Goal: Task Accomplishment & Management: Complete application form

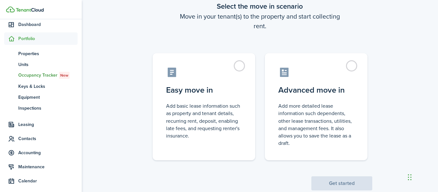
scroll to position [56, 0]
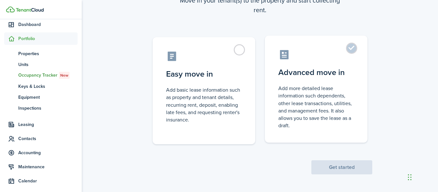
click at [353, 48] on label "Advanced move in Add more detailed lease information such dependents, other lea…" at bounding box center [316, 89] width 102 height 107
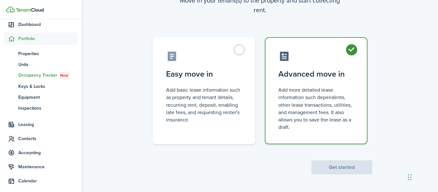
radio input "true"
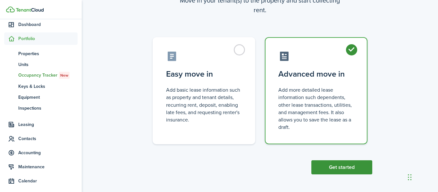
click at [329, 170] on button "Get started" at bounding box center [341, 167] width 61 height 14
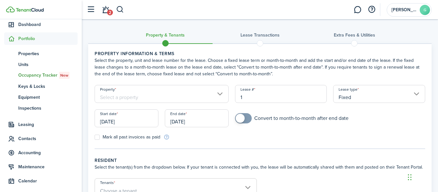
click at [218, 93] on input "Property" at bounding box center [161, 94] width 134 height 18
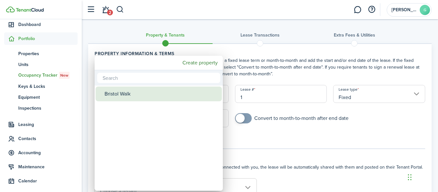
click at [163, 91] on div "Bristol Walk" at bounding box center [160, 93] width 113 height 15
type input "Bristol Walk"
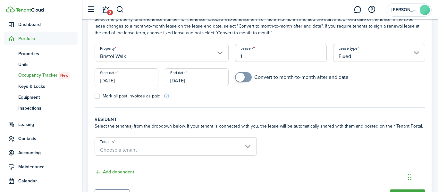
scroll to position [73, 0]
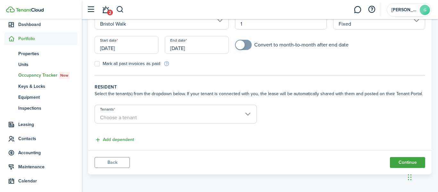
click at [249, 112] on span "Choose a tenant" at bounding box center [175, 117] width 161 height 11
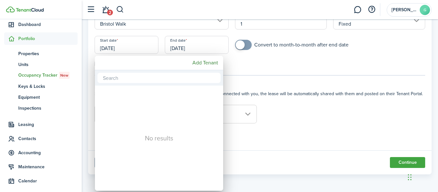
click at [40, 26] on div at bounding box center [219, 96] width 540 height 294
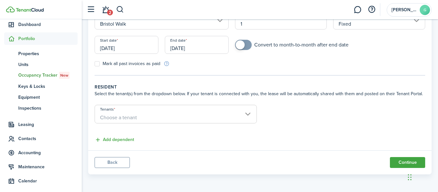
click at [115, 163] on button "Back" at bounding box center [111, 162] width 35 height 11
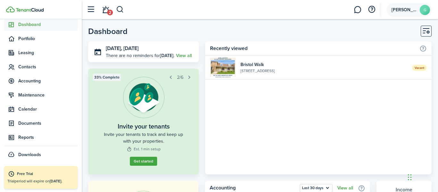
click at [424, 12] on avatar-text "G" at bounding box center [424, 10] width 10 height 10
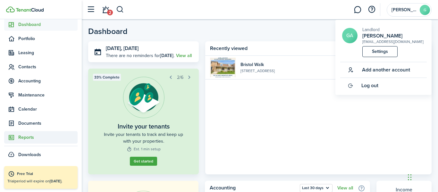
click at [34, 138] on span "Reports" at bounding box center [47, 137] width 59 height 7
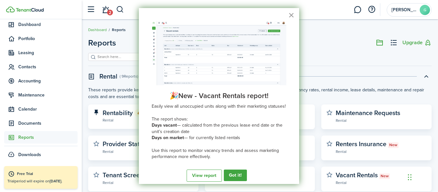
click at [290, 13] on button "×" at bounding box center [291, 15] width 6 height 10
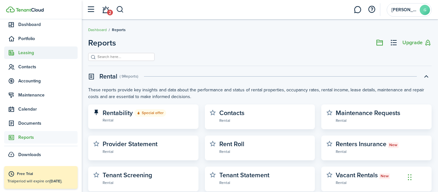
click at [23, 51] on span "Leasing" at bounding box center [47, 52] width 59 height 7
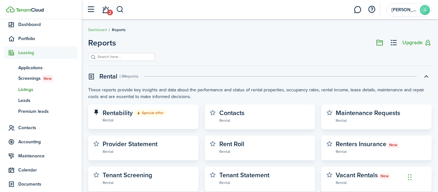
click at [26, 91] on span "Listings" at bounding box center [47, 89] width 59 height 7
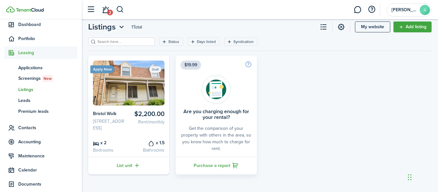
scroll to position [28, 0]
click at [124, 61] on img at bounding box center [128, 83] width 71 height 45
click at [155, 66] on status "Draft" at bounding box center [155, 69] width 12 height 6
click at [30, 92] on span "Listings" at bounding box center [47, 89] width 59 height 7
click at [93, 10] on button "button" at bounding box center [91, 10] width 12 height 12
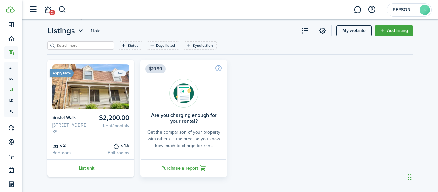
scroll to position [21, 0]
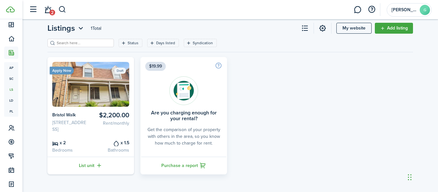
click at [263, 62] on div "Apply Now Draft $2,200.00 Rent/monthly [GEOGRAPHIC_DATA] [STREET_ADDRESS] x 2 B…" at bounding box center [230, 115] width 372 height 117
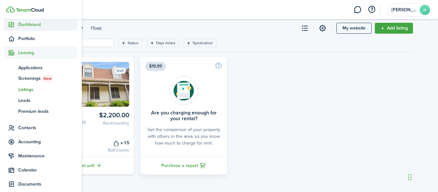
click at [34, 22] on span "Dashboard" at bounding box center [47, 24] width 59 height 7
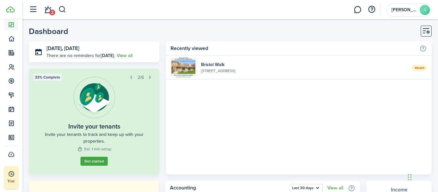
click at [262, 16] on header-wrapper "2 [PERSON_NAME]" at bounding box center [229, 9] width 406 height 19
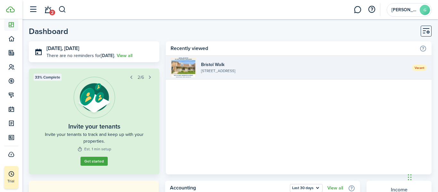
click at [214, 62] on widget-list-item-title "Bristol Walk" at bounding box center [304, 64] width 206 height 7
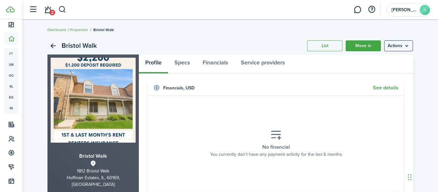
click at [103, 112] on img at bounding box center [93, 100] width 85 height 85
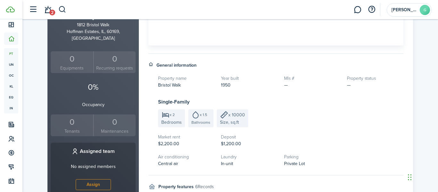
scroll to position [29, 0]
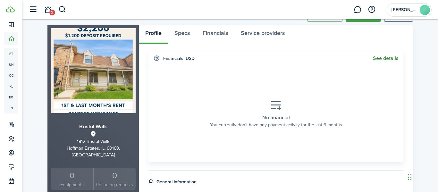
click at [378, 58] on link "See details" at bounding box center [386, 58] width 26 height 6
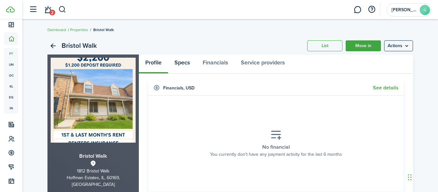
click at [175, 67] on link "Specs" at bounding box center [182, 63] width 28 height 19
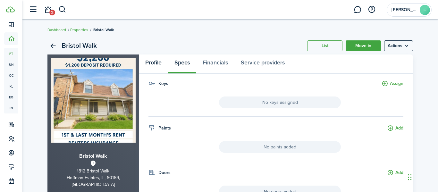
click at [156, 62] on link "Profile" at bounding box center [153, 63] width 29 height 19
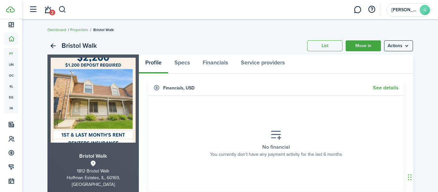
click at [59, 86] on img at bounding box center [93, 100] width 85 height 85
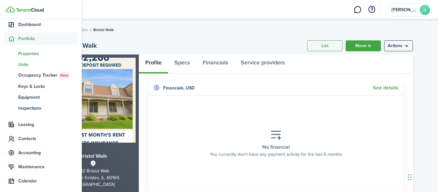
click at [25, 66] on span "Units" at bounding box center [47, 64] width 59 height 7
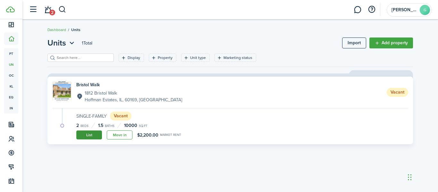
click at [86, 136] on link "List" at bounding box center [89, 134] width 26 height 9
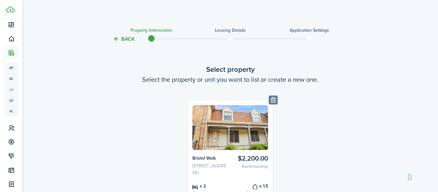
scroll to position [76, 0]
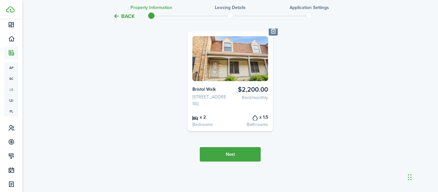
click at [238, 157] on button "Next" at bounding box center [230, 154] width 61 height 14
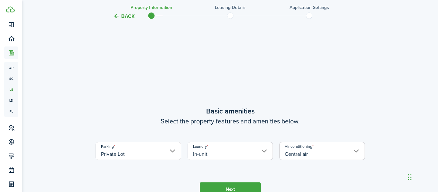
scroll to position [225, 0]
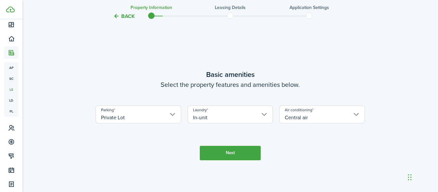
click at [238, 157] on button "Next" at bounding box center [230, 153] width 61 height 14
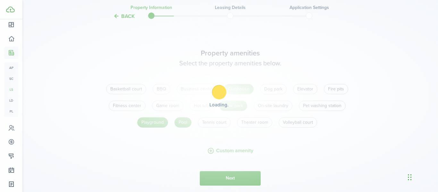
scroll to position [416, 0]
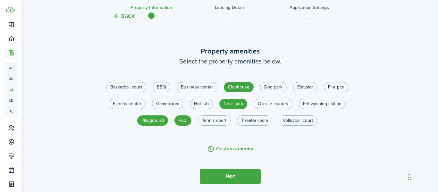
click at [228, 183] on button "Next" at bounding box center [230, 176] width 61 height 14
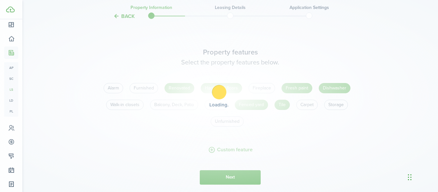
scroll to position [608, 0]
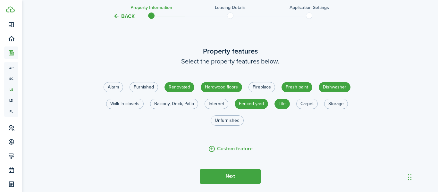
click at [228, 183] on button "Next" at bounding box center [230, 176] width 61 height 14
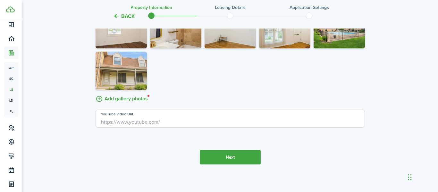
scroll to position [1069, 0]
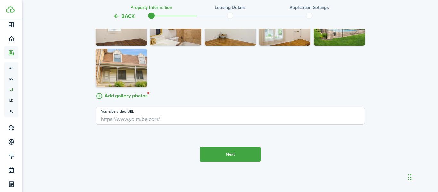
click at [231, 161] on button "Next" at bounding box center [230, 154] width 61 height 14
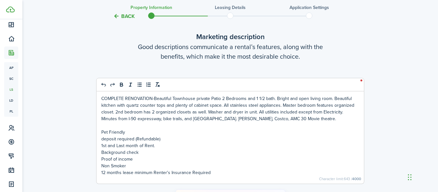
scroll to position [1318, 0]
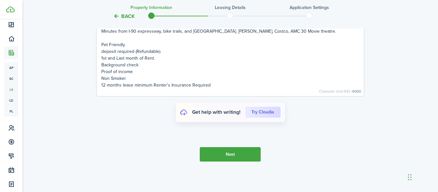
click at [249, 158] on button "Next" at bounding box center [230, 154] width 61 height 14
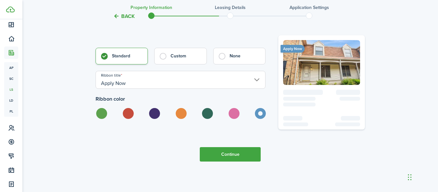
scroll to position [1516, 0]
click at [244, 152] on button "Continue" at bounding box center [230, 154] width 61 height 14
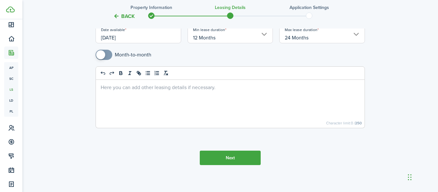
scroll to position [100, 0]
click at [238, 154] on button "Next" at bounding box center [230, 157] width 61 height 14
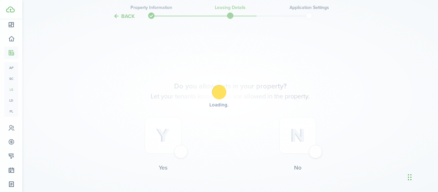
scroll to position [252, 0]
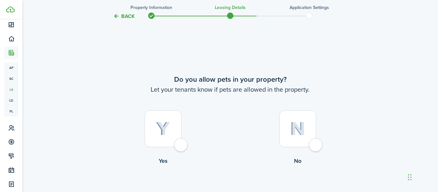
click at [180, 130] on div at bounding box center [162, 128] width 37 height 37
radio input "true"
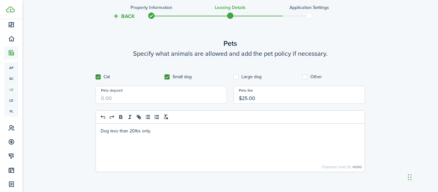
scroll to position [491, 0]
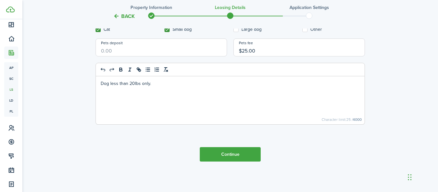
click at [128, 46] on input "Pets deposit" at bounding box center [160, 47] width 131 height 18
type input "$100.00"
click at [222, 159] on button "Continue" at bounding box center [230, 154] width 61 height 14
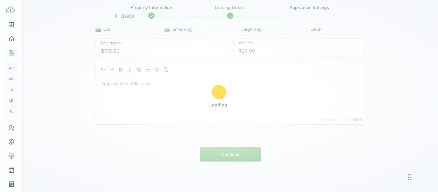
scroll to position [0, 0]
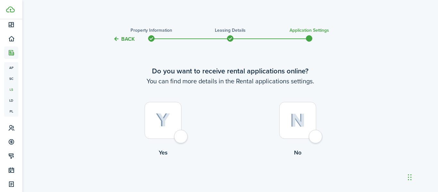
click at [302, 115] on img at bounding box center [297, 120] width 15 height 14
radio input "true"
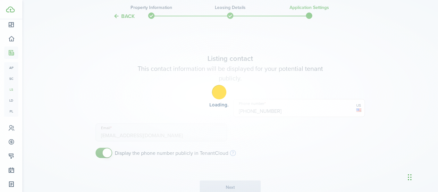
scroll to position [149, 0]
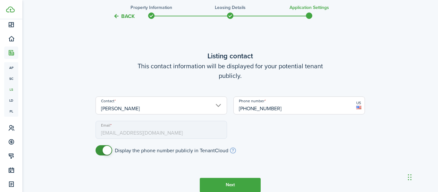
click at [243, 182] on button "Next" at bounding box center [230, 185] width 61 height 14
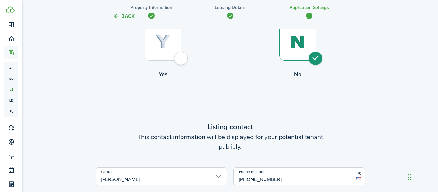
scroll to position [0, 0]
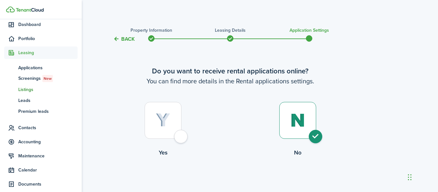
click at [22, 91] on span "Listings" at bounding box center [47, 89] width 59 height 7
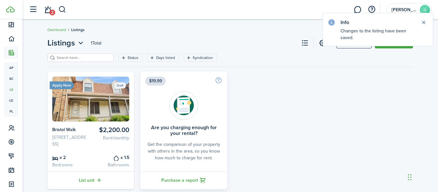
scroll to position [21, 0]
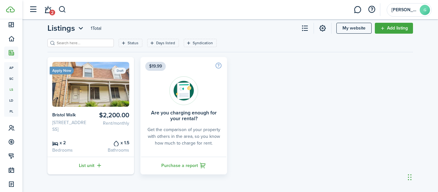
click at [115, 68] on status "Draft" at bounding box center [120, 71] width 12 height 6
click at [126, 40] on icon "Open filter" at bounding box center [123, 42] width 5 height 5
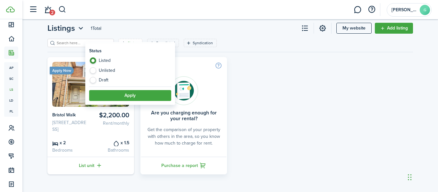
click at [47, 108] on card-listing "Apply Now Draft $2,200.00 Rent/monthly [GEOGRAPHIC_DATA] [STREET_ADDRESS] x 2 B…" at bounding box center [90, 115] width 86 height 117
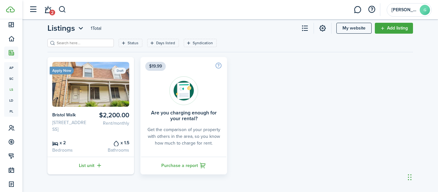
click at [70, 67] on ribbon "Apply Now" at bounding box center [62, 71] width 24 height 8
click at [422, 11] on avatar-text "G" at bounding box center [424, 10] width 10 height 10
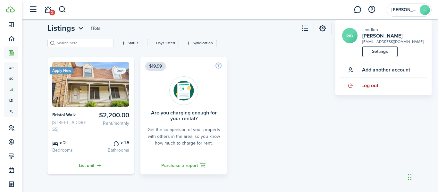
click at [365, 86] on span "Log out" at bounding box center [369, 86] width 17 height 6
